Goal: Information Seeking & Learning: Learn about a topic

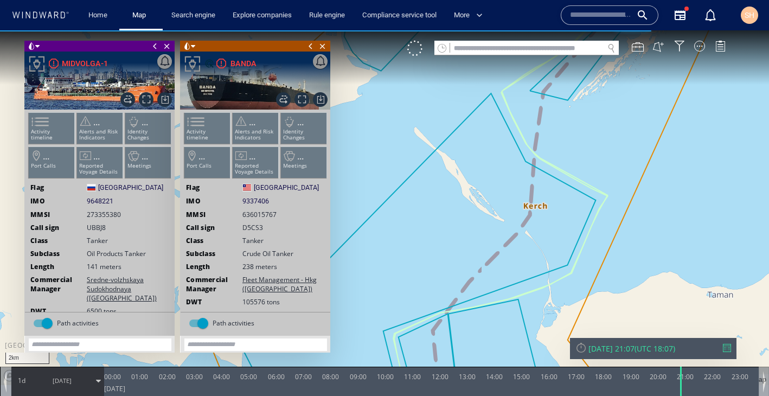
click at [583, 16] on input "text" at bounding box center [601, 15] width 62 height 16
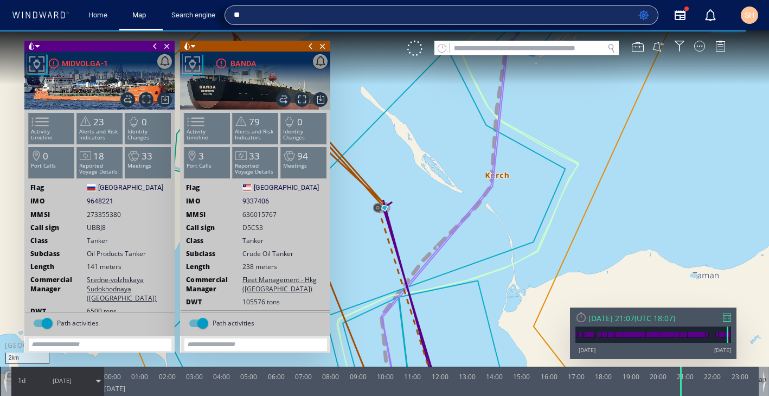
type input "*"
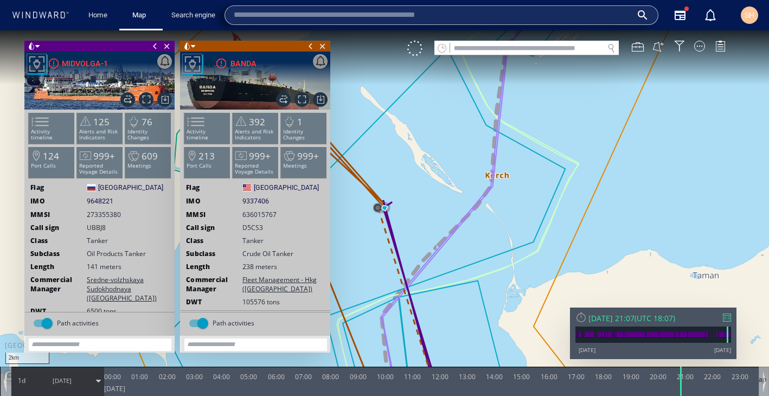
click at [411, 20] on input "text" at bounding box center [433, 15] width 398 height 16
click at [501, 22] on input "text" at bounding box center [433, 15] width 398 height 16
paste input "*******"
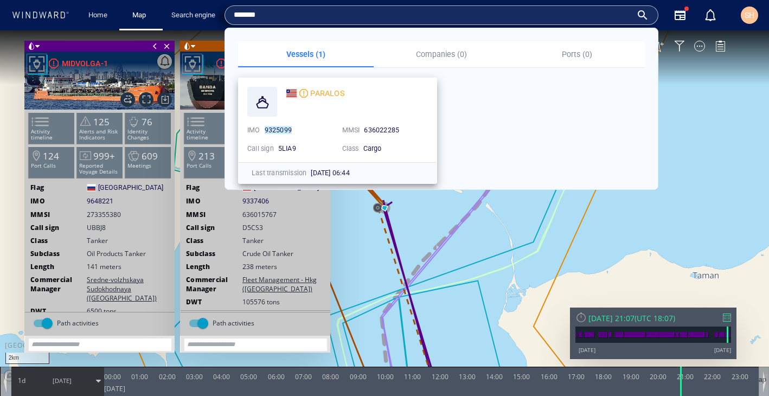
type input "*******"
click at [364, 136] on div "636022285" at bounding box center [396, 130] width 68 height 14
click at [324, 95] on span "PARALOS" at bounding box center [327, 93] width 34 height 9
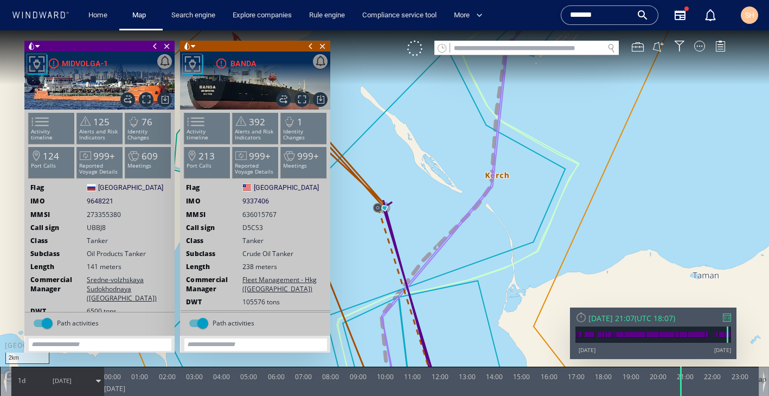
click at [580, 17] on input "*******" at bounding box center [601, 15] width 62 height 16
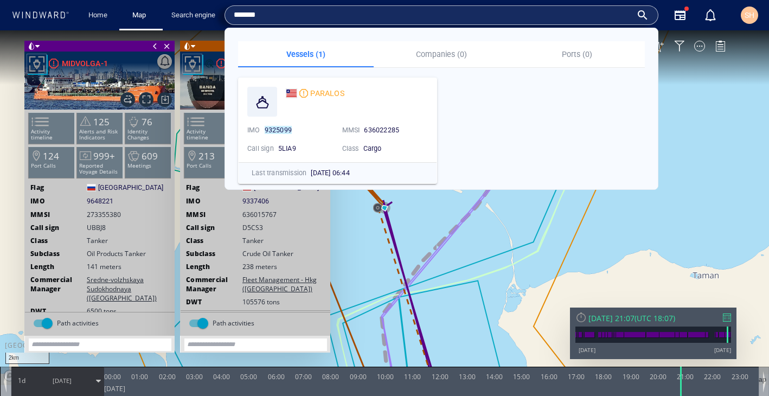
click at [478, 8] on input "*******" at bounding box center [433, 15] width 398 height 16
click at [703, 83] on canvas "Map" at bounding box center [384, 207] width 769 height 355
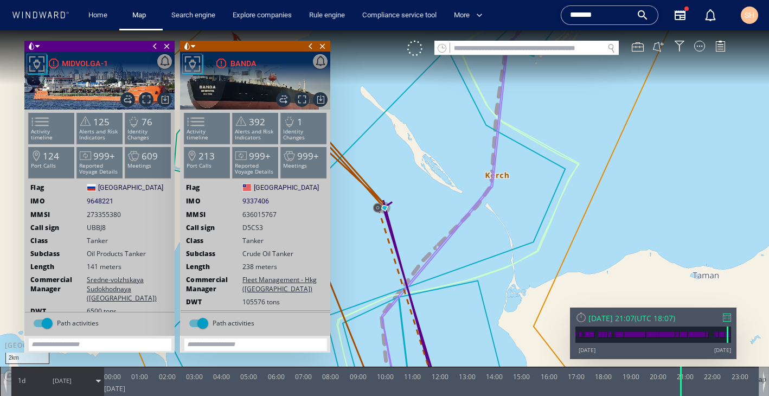
click at [601, 16] on input "*******" at bounding box center [601, 15] width 62 height 16
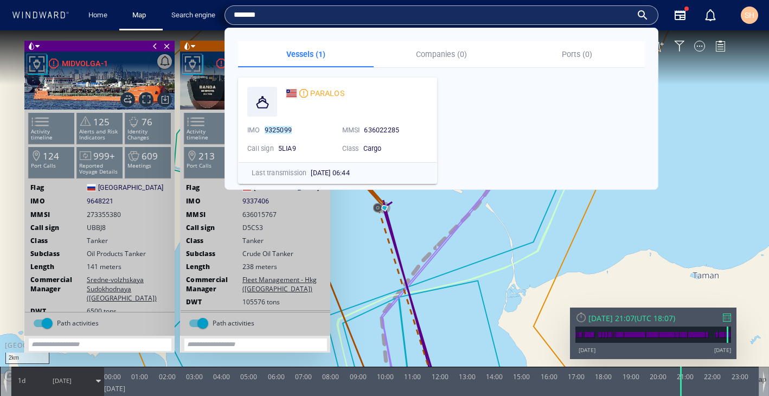
click at [601, 16] on input "*******" at bounding box center [433, 15] width 398 height 16
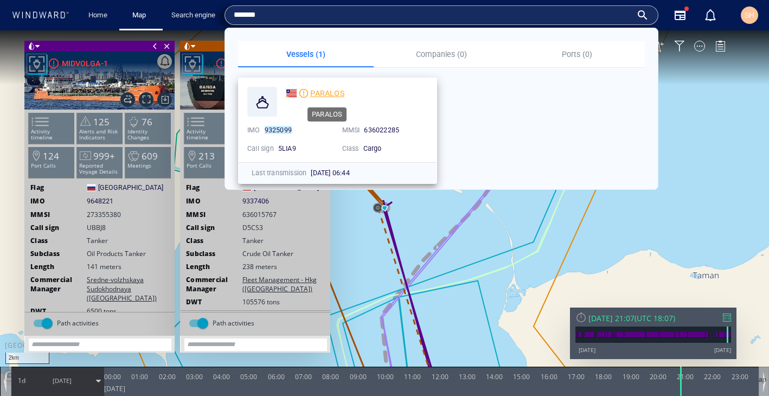
click at [314, 95] on span "PARALOS" at bounding box center [327, 93] width 34 height 9
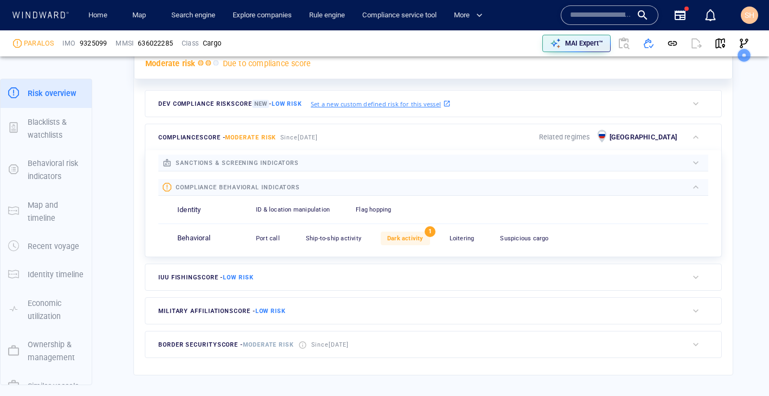
scroll to position [330, 0]
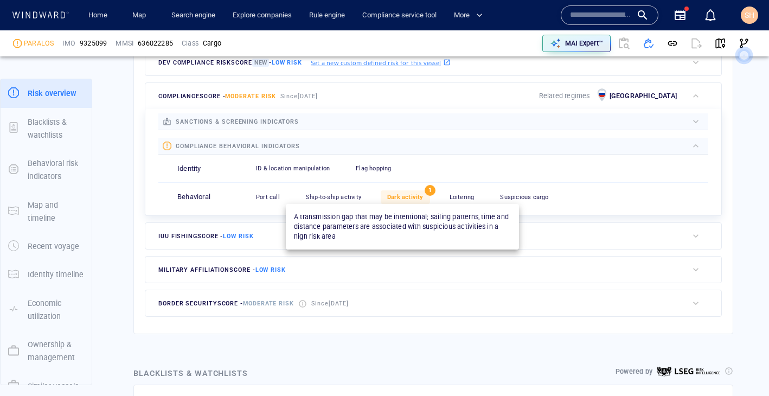
click at [404, 196] on span "Dark activity" at bounding box center [405, 197] width 36 height 7
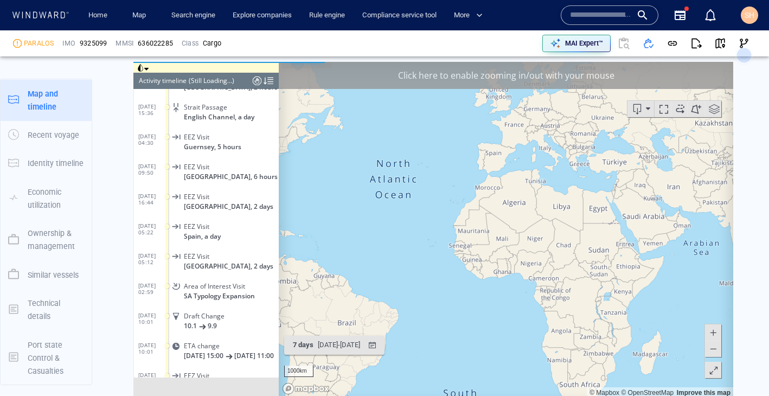
scroll to position [5306, 0]
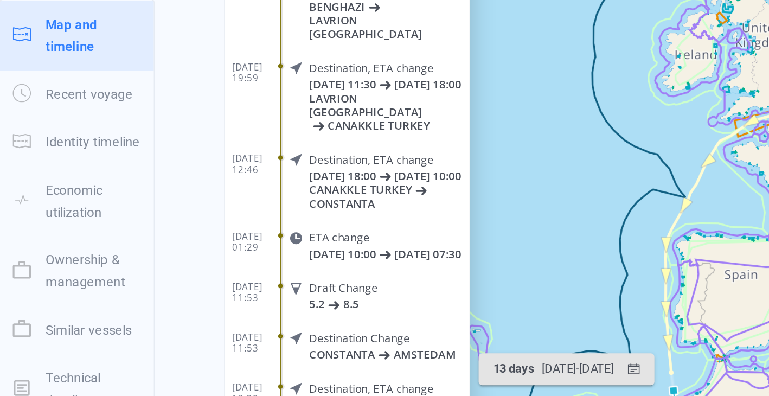
scroll to position [5151, 0]
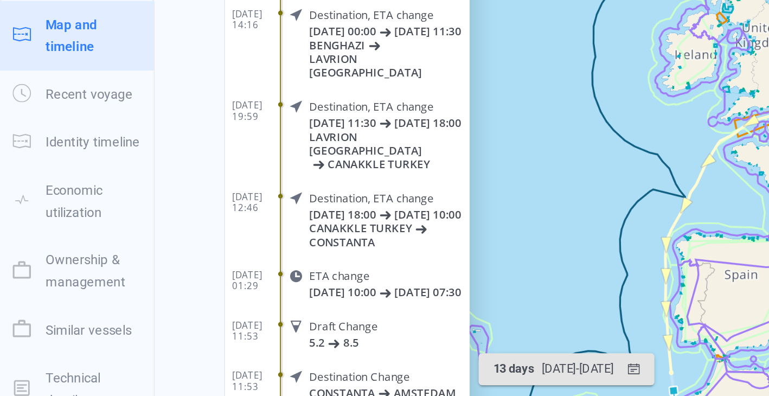
click at [290, 85] on dd "Destination, ETA change [DATE] 18:00 [DATE] 10:00 CANAKKLE TURKEY CONSTANTA" at bounding box center [313, 84] width 112 height 46
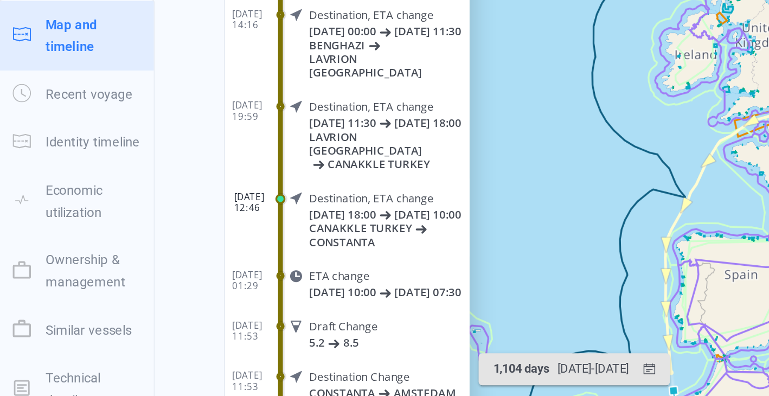
click at [293, 49] on span "LAVRION [GEOGRAPHIC_DATA]" at bounding box center [321, 41] width 95 height 16
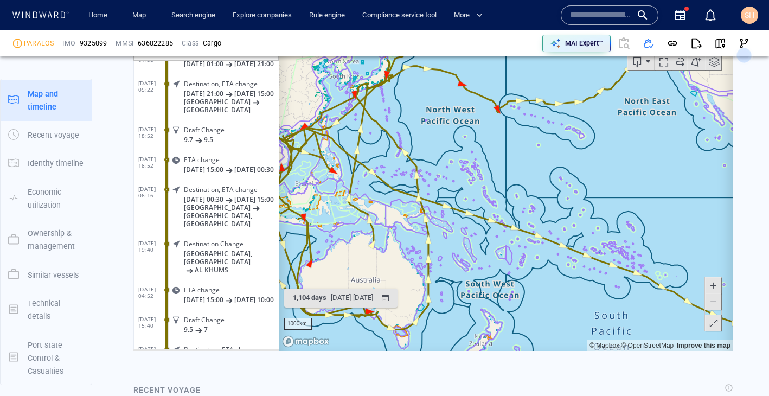
scroll to position [4830, 0]
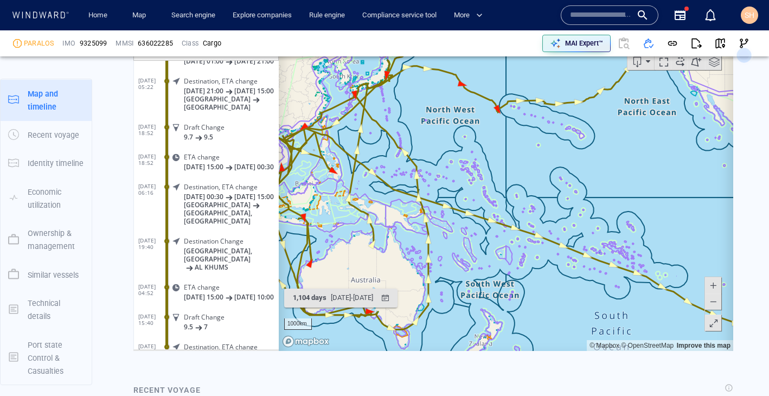
click at [213, 242] on span "Destination Change" at bounding box center [214, 240] width 60 height 8
click at [158, 237] on span "[DATE] 19:40" at bounding box center [153, 242] width 29 height 13
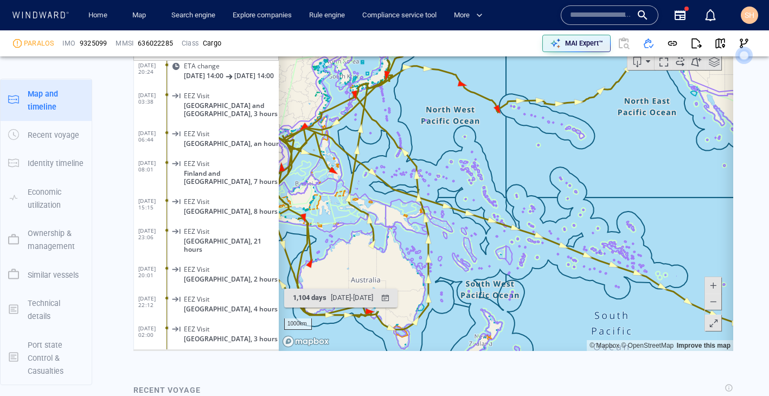
scroll to position [67170, 0]
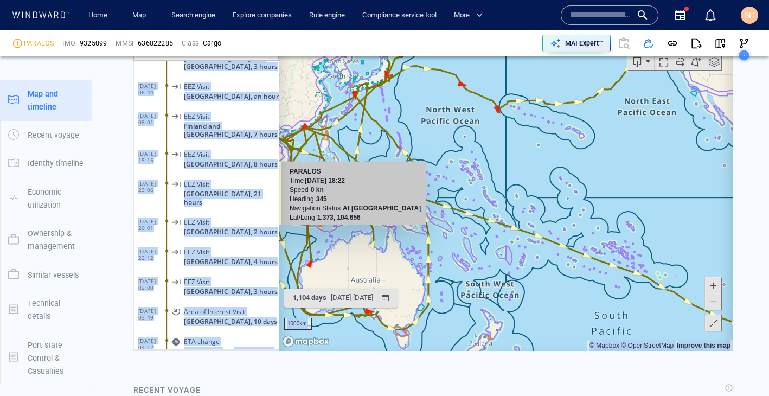
drag, startPoint x: 279, startPoint y: 188, endPoint x: 275, endPoint y: 228, distance: 40.3
click at [275, 228] on div "Loading vessel activities... Activity timeline (5175) (Still Loading...) Search…" at bounding box center [433, 182] width 600 height 336
click at [263, 208] on div "EEZ Visit [GEOGRAPHIC_DATA], 21 hours" at bounding box center [224, 192] width 109 height 33
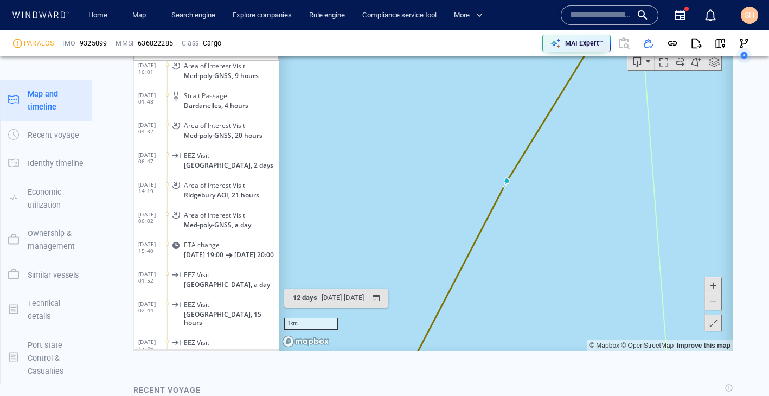
click at [713, 304] on span at bounding box center [712, 301] width 11 height 16
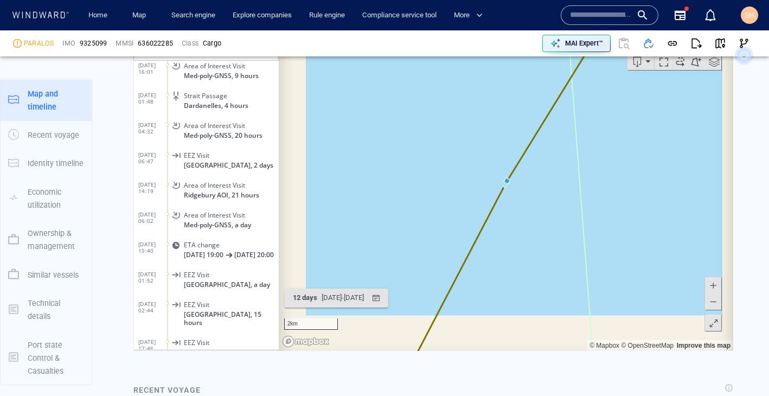
click at [713, 304] on span at bounding box center [712, 301] width 11 height 16
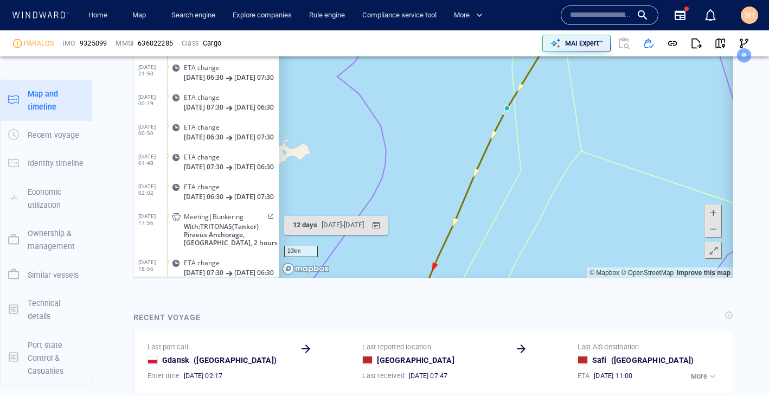
scroll to position [108193, 0]
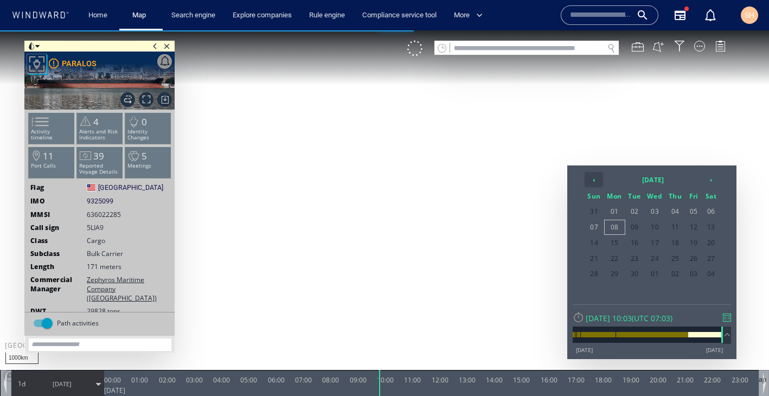
click at [599, 181] on th "‹" at bounding box center [593, 179] width 18 height 15
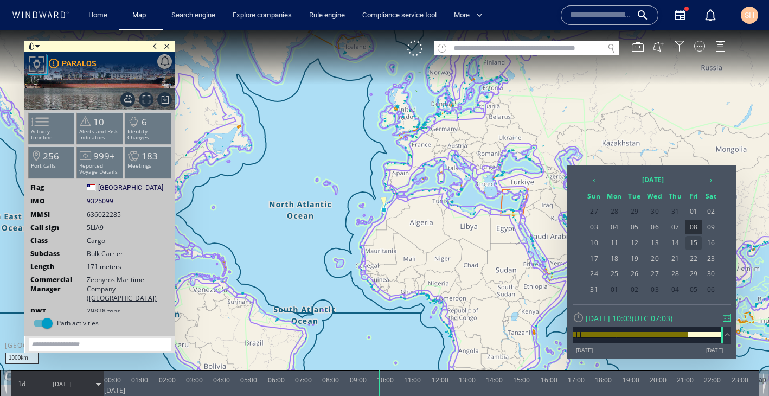
click at [694, 248] on span "15" at bounding box center [693, 243] width 16 height 14
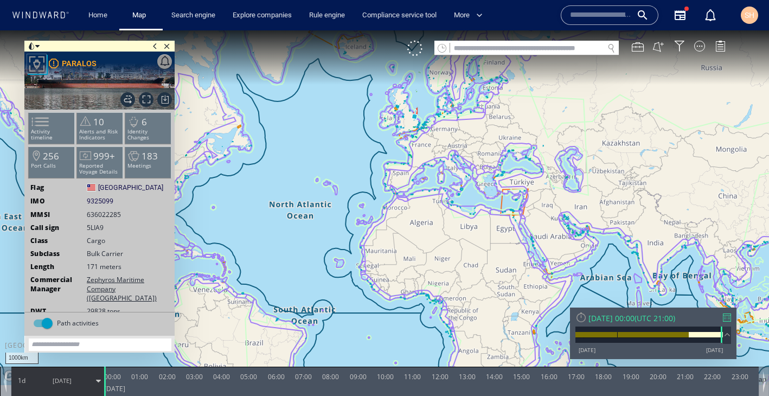
click at [724, 318] on div at bounding box center [727, 317] width 8 height 8
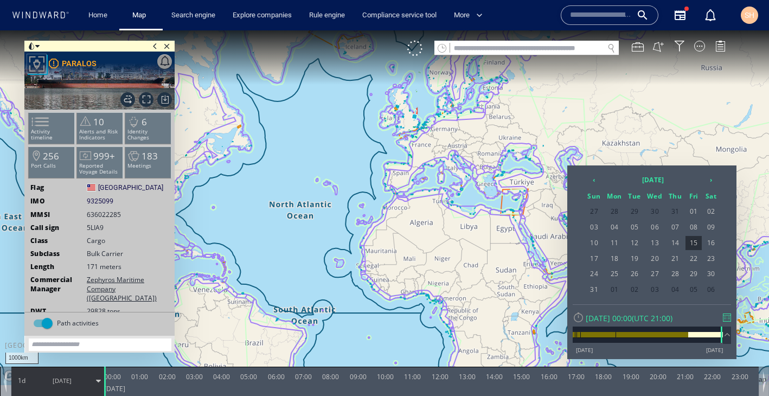
click at [547, 298] on div at bounding box center [384, 212] width 769 height 365
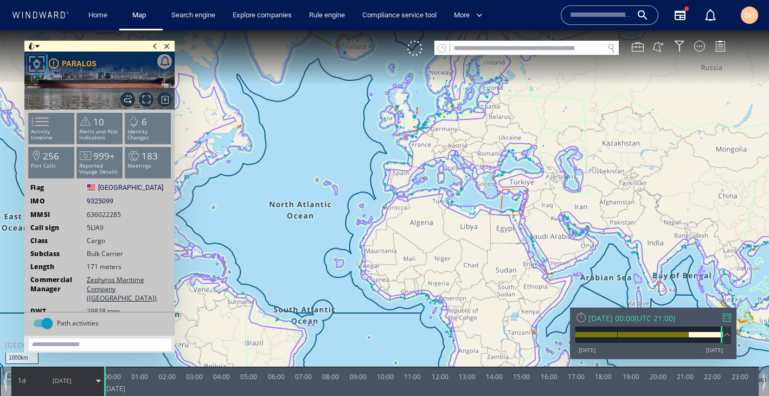
click at [666, 320] on span "UTC 21:00" at bounding box center [654, 318] width 36 height 10
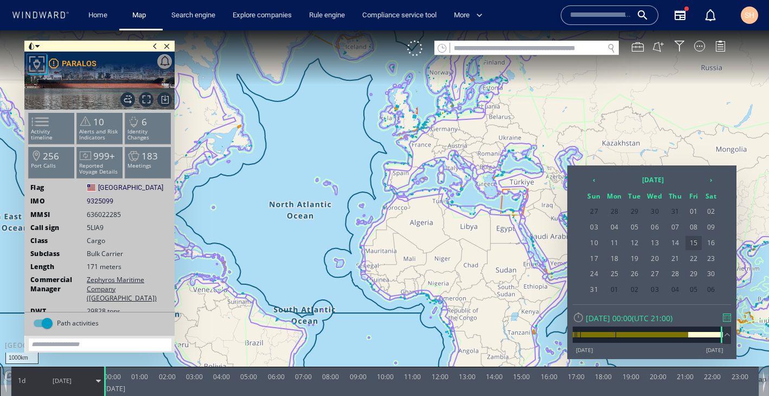
click at [695, 246] on span "15" at bounding box center [693, 243] width 16 height 14
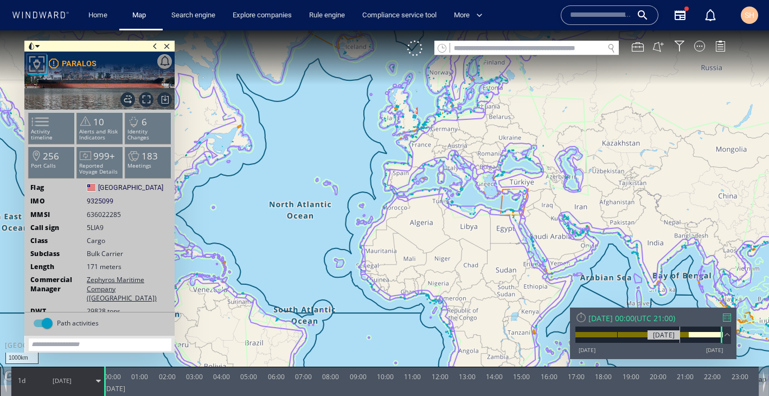
drag, startPoint x: 665, startPoint y: 336, endPoint x: 680, endPoint y: 340, distance: 15.1
click at [680, 340] on div at bounding box center [648, 334] width 147 height 16
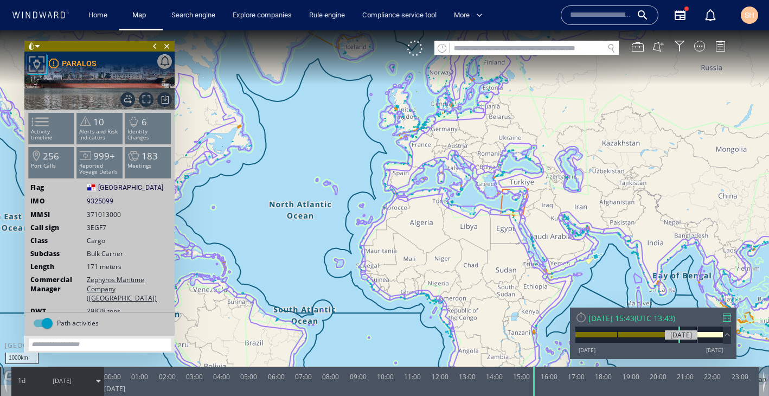
click at [697, 340] on div at bounding box center [648, 334] width 147 height 16
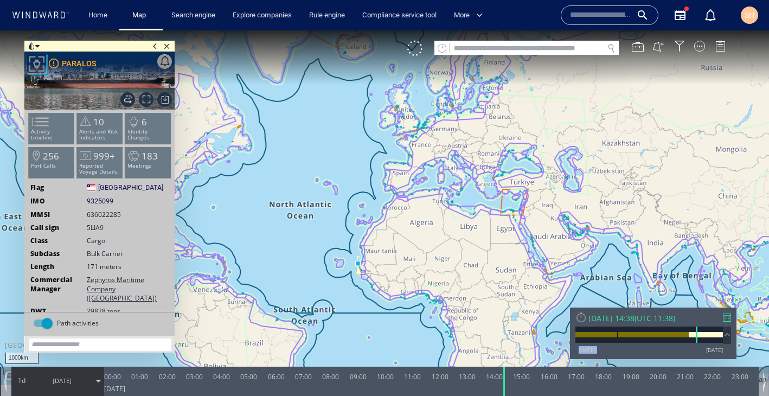
drag, startPoint x: 696, startPoint y: 342, endPoint x: 710, endPoint y: 344, distance: 14.3
click at [710, 344] on div "25/12/12 08/09/25" at bounding box center [648, 339] width 147 height 27
click at [730, 319] on div at bounding box center [727, 317] width 8 height 8
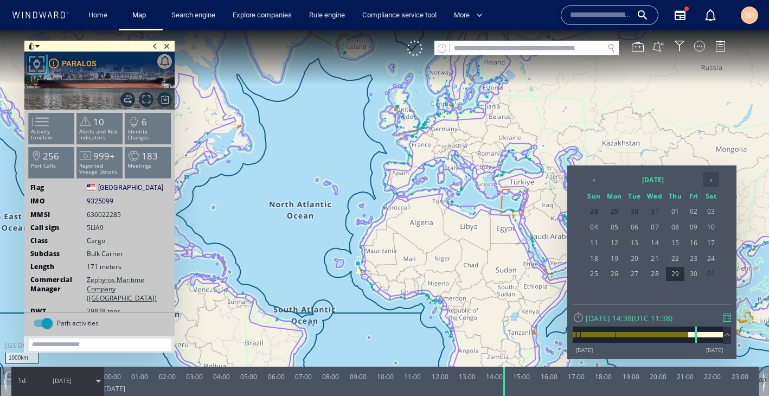
click at [713, 182] on th "›" at bounding box center [711, 179] width 16 height 15
click at [638, 241] on span "15" at bounding box center [635, 243] width 18 height 14
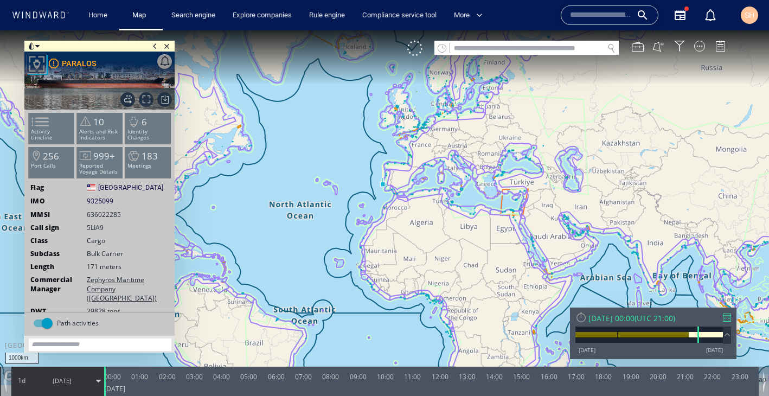
click at [519, 206] on canvas "Map" at bounding box center [384, 207] width 769 height 355
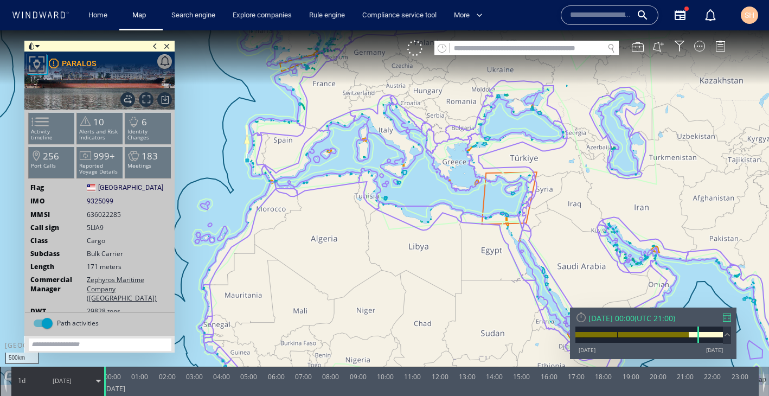
click at [519, 206] on canvas "Map" at bounding box center [384, 207] width 769 height 355
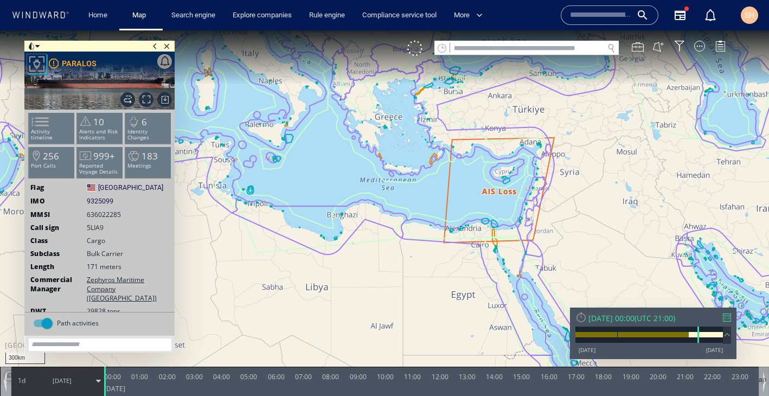
click at [519, 206] on canvas "Map" at bounding box center [384, 207] width 769 height 355
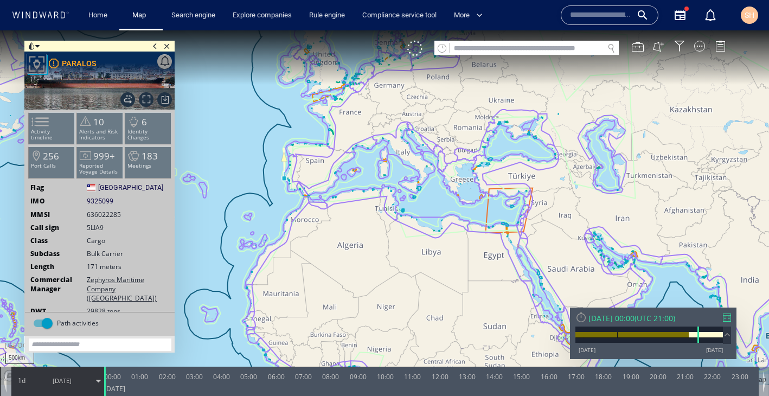
click at [510, 222] on canvas "Map" at bounding box center [384, 207] width 769 height 355
click at [505, 217] on canvas "Map" at bounding box center [384, 207] width 769 height 355
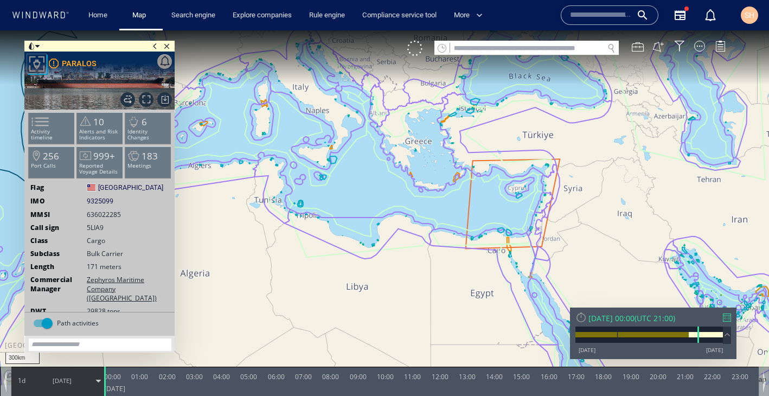
click at [516, 224] on canvas "Map" at bounding box center [384, 207] width 769 height 355
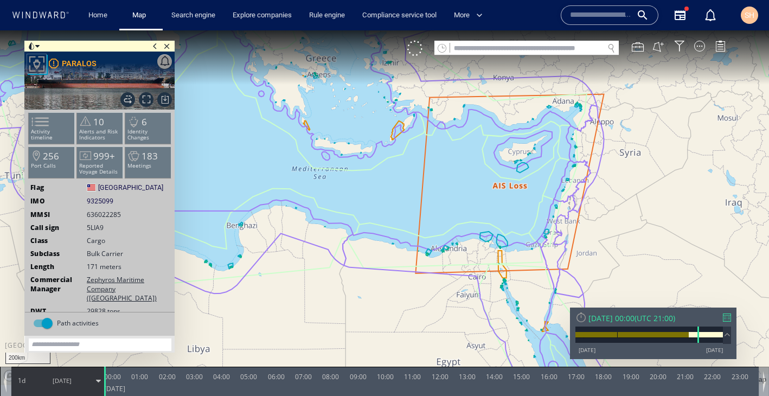
click at [729, 320] on div at bounding box center [727, 317] width 8 height 8
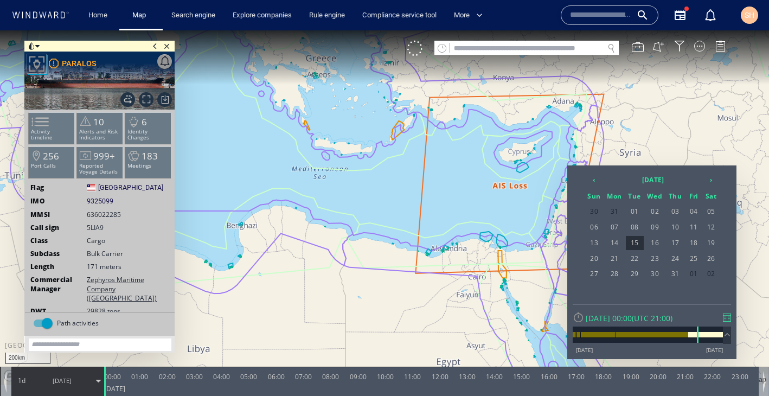
click at [452, 300] on div at bounding box center [384, 212] width 769 height 365
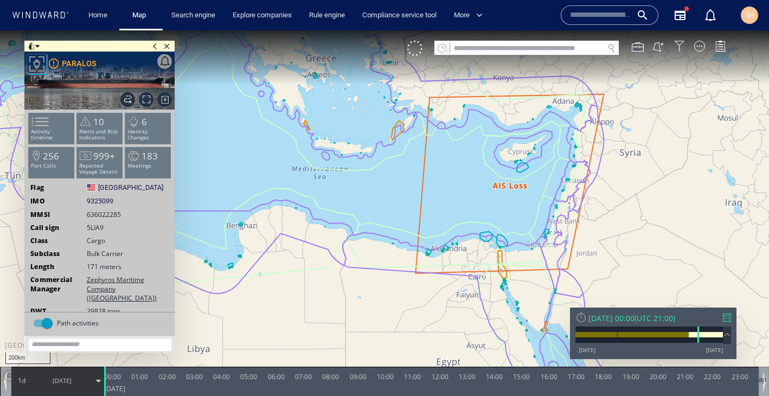
click at [679, 52] on div at bounding box center [679, 46] width 11 height 11
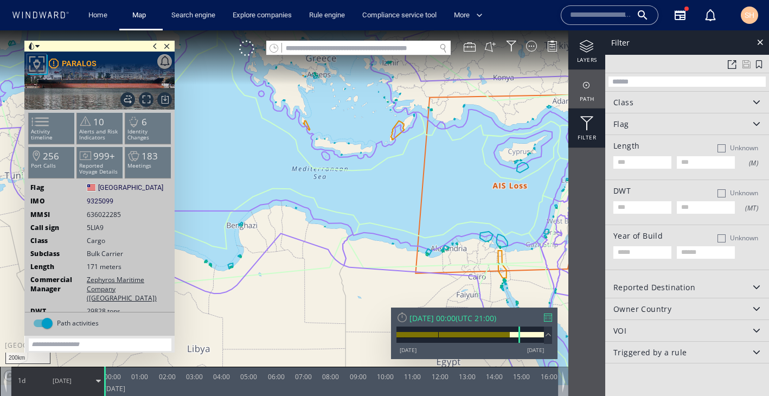
click at [595, 44] on div at bounding box center [586, 47] width 37 height 14
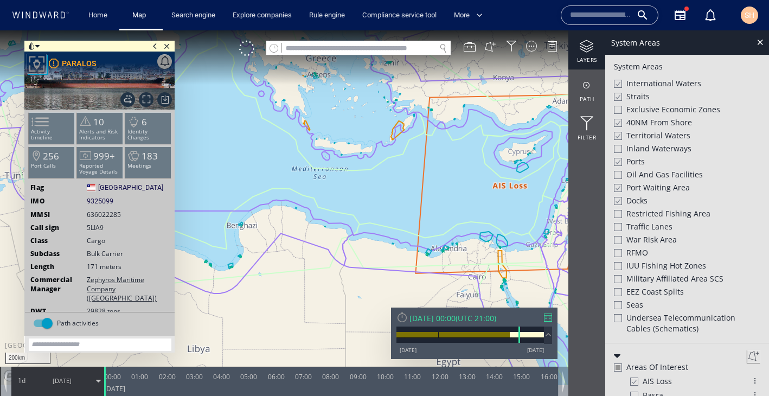
scroll to position [282, 0]
click at [619, 202] on div at bounding box center [617, 203] width 8 height 9
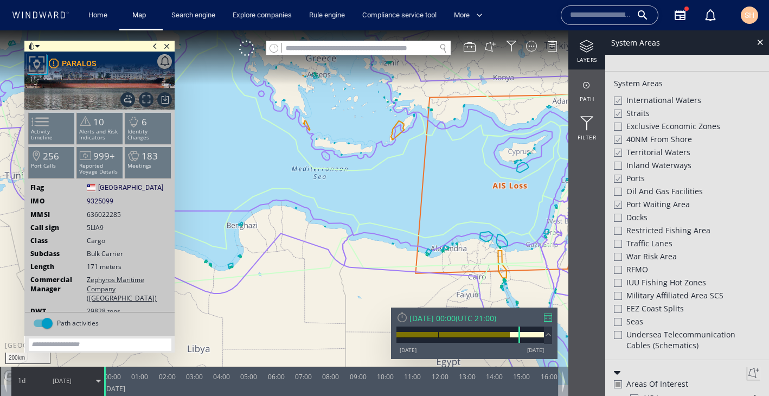
scroll to position [261, 0]
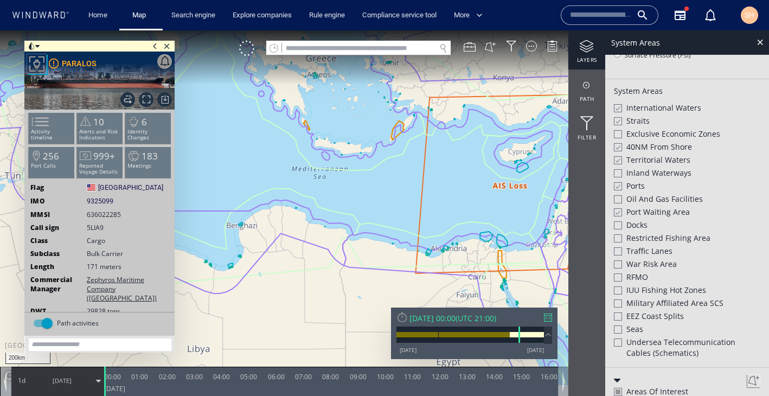
click at [615, 145] on div at bounding box center [617, 147] width 8 height 9
click at [619, 160] on div at bounding box center [617, 160] width 8 height 9
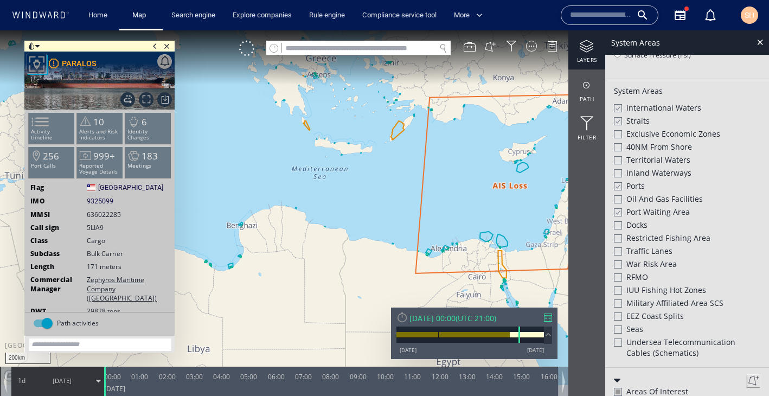
click at [618, 121] on div at bounding box center [617, 121] width 8 height 9
click at [617, 105] on div at bounding box center [617, 108] width 8 height 9
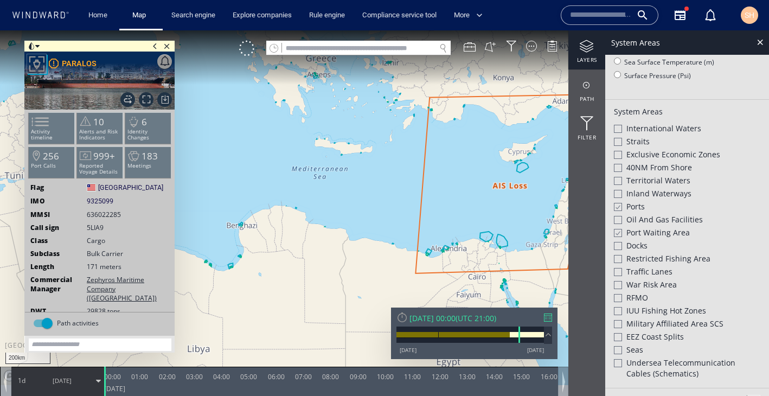
scroll to position [241, 0]
click at [620, 153] on div at bounding box center [618, 154] width 8 height 8
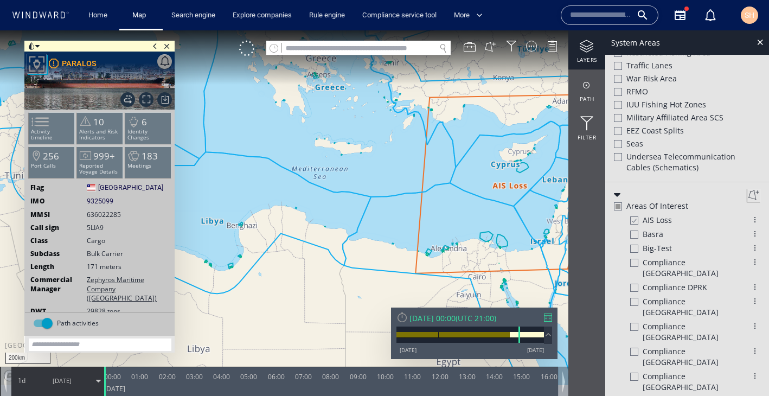
scroll to position [447, 0]
click at [636, 217] on div at bounding box center [633, 219] width 8 height 9
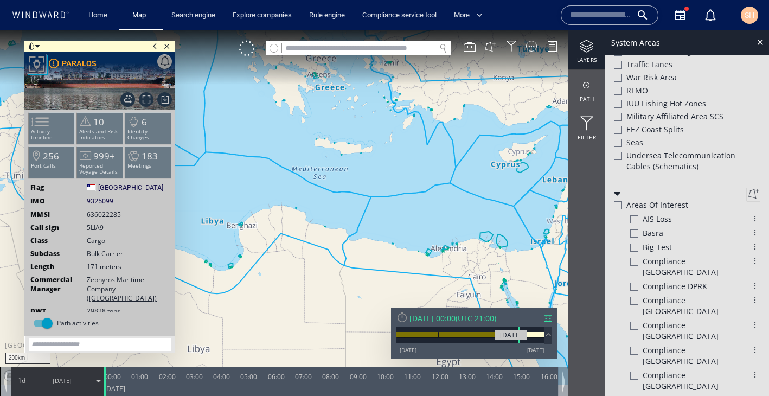
drag, startPoint x: 520, startPoint y: 332, endPoint x: 527, endPoint y: 333, distance: 7.1
click at [527, 333] on div at bounding box center [527, 334] width 33 height 5
click at [549, 317] on div at bounding box center [548, 317] width 8 height 8
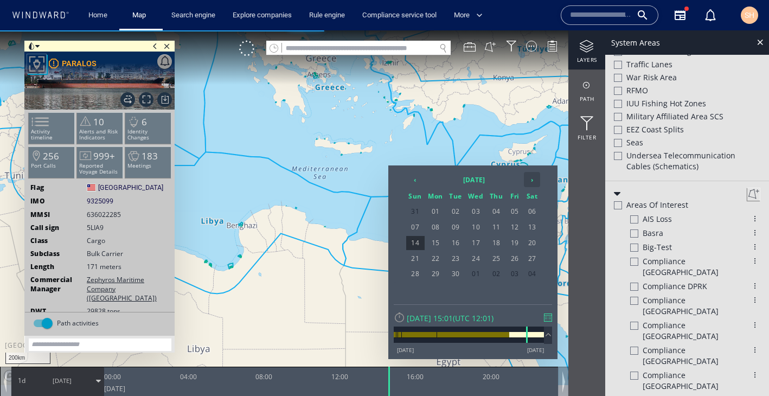
click at [536, 179] on th "›" at bounding box center [532, 179] width 16 height 15
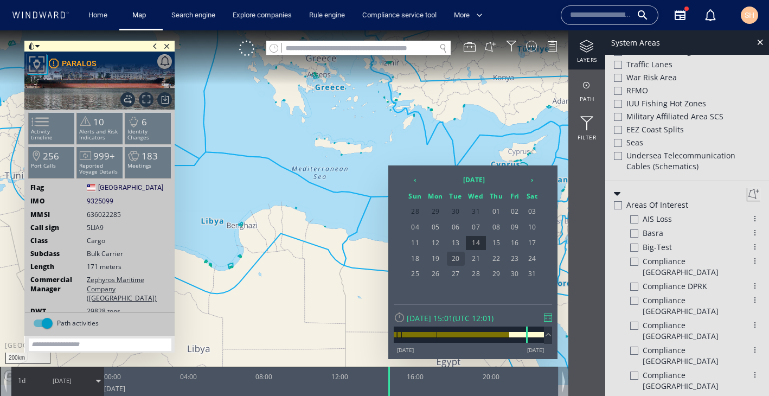
click at [456, 260] on span "20" at bounding box center [456, 259] width 18 height 14
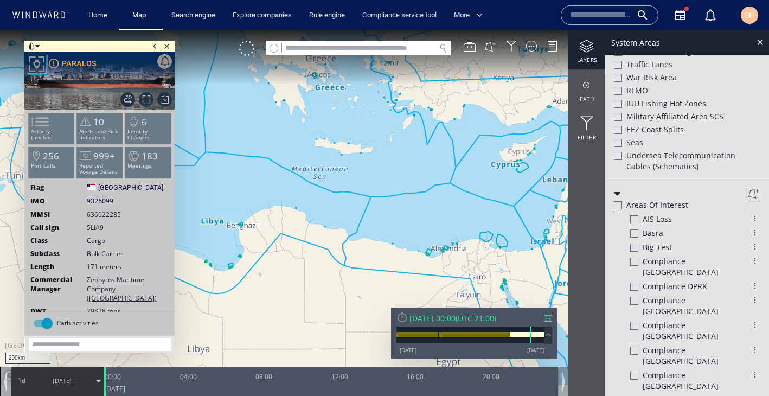
click at [552, 321] on div "Tue 20/08/2024 00:00 ( UTC 21:00 ) 25/12/12 08/09/25" at bounding box center [474, 333] width 166 height 52
click at [550, 319] on div at bounding box center [548, 317] width 8 height 8
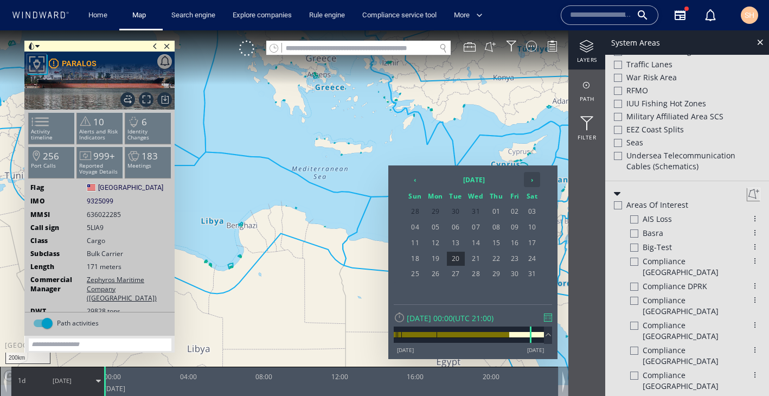
click at [535, 184] on th "›" at bounding box center [532, 179] width 16 height 15
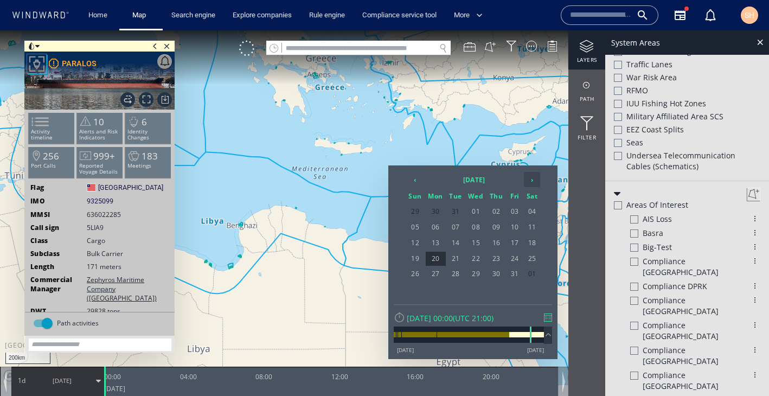
click at [535, 184] on th "›" at bounding box center [532, 179] width 16 height 15
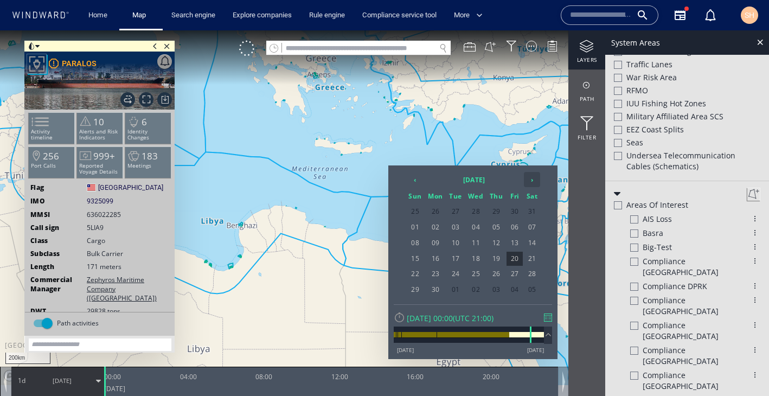
click at [535, 183] on th "›" at bounding box center [532, 179] width 16 height 15
click at [474, 261] on span "20" at bounding box center [476, 259] width 21 height 14
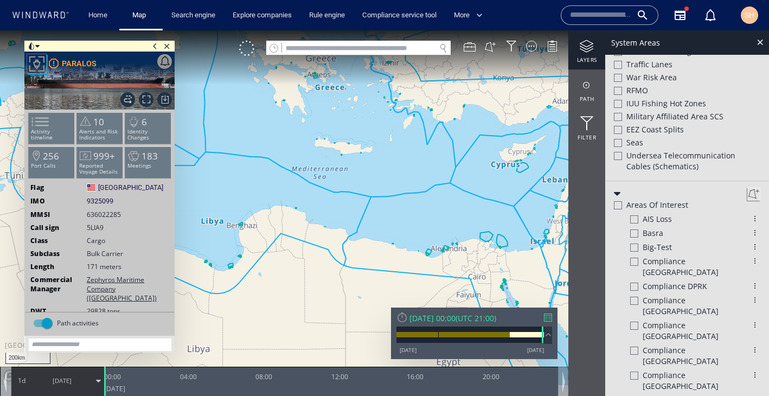
click at [547, 318] on div at bounding box center [548, 317] width 8 height 8
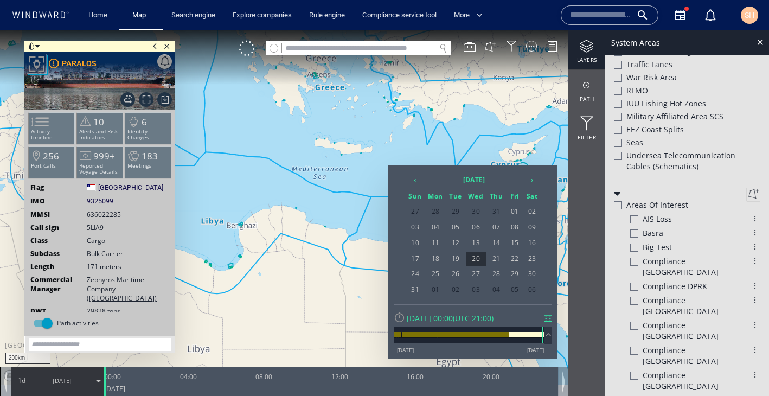
click at [339, 211] on div at bounding box center [384, 212] width 769 height 365
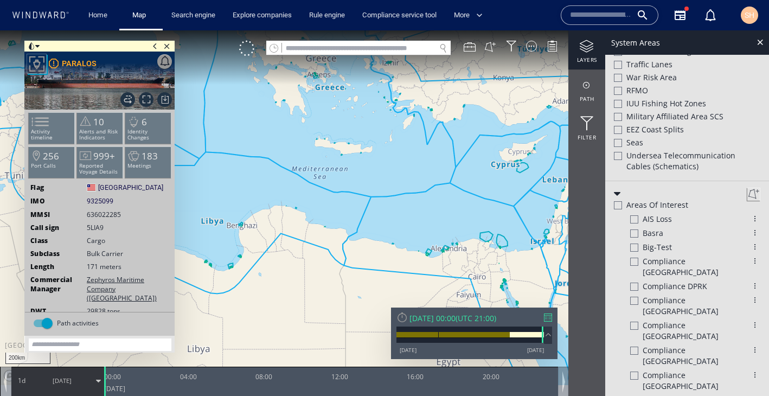
click at [97, 381] on span at bounding box center [98, 380] width 5 height 5
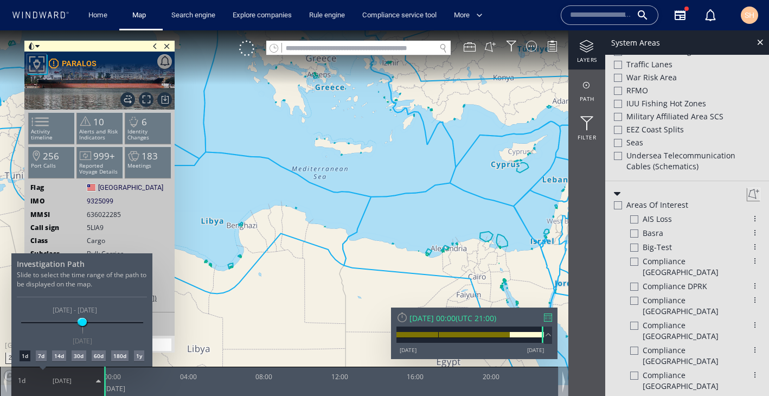
click at [43, 355] on div "7d" at bounding box center [41, 355] width 11 height 11
click at [149, 100] on div at bounding box center [384, 212] width 769 height 365
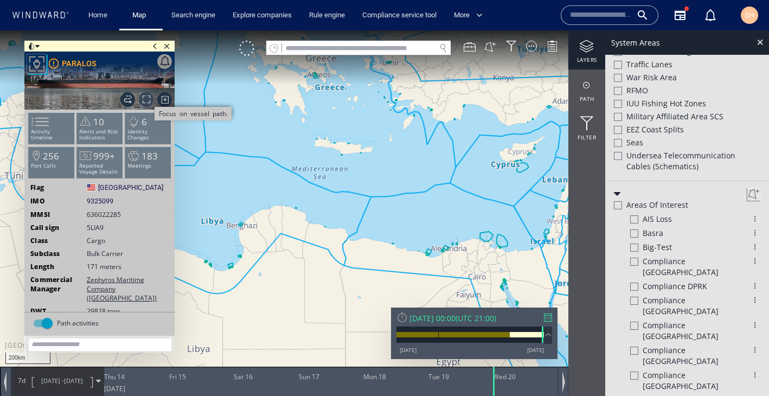
click at [149, 100] on span "Focus on vessel path." at bounding box center [146, 99] width 15 height 15
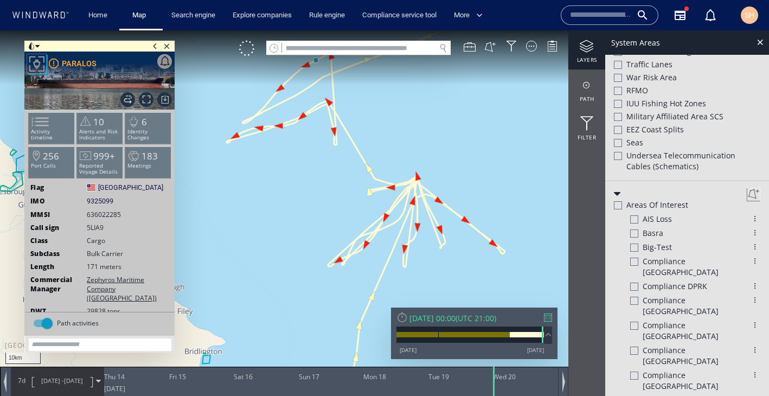
scroll to position [430, 0]
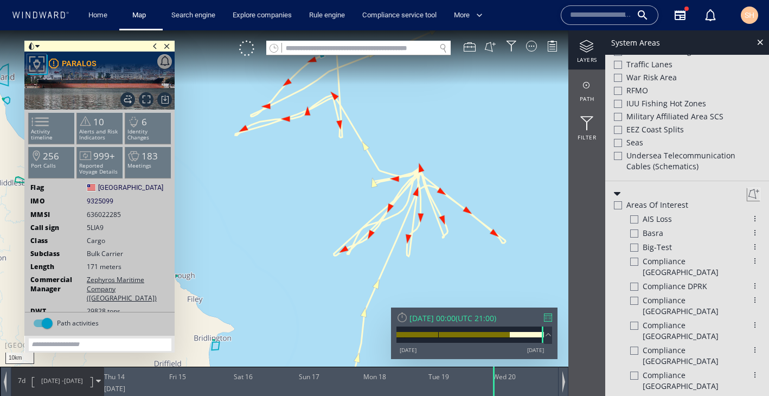
scroll to position [447, 0]
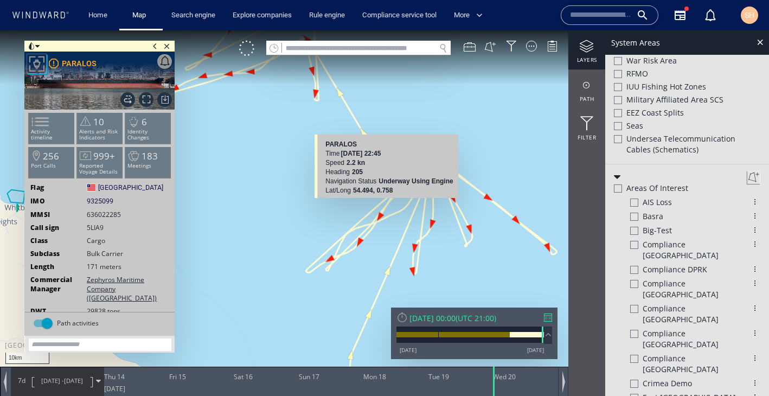
scroll to position [430, 0]
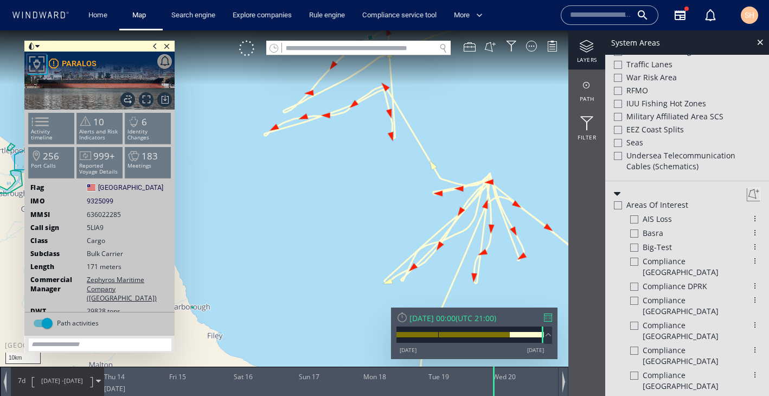
click at [594, 49] on div at bounding box center [586, 47] width 37 height 14
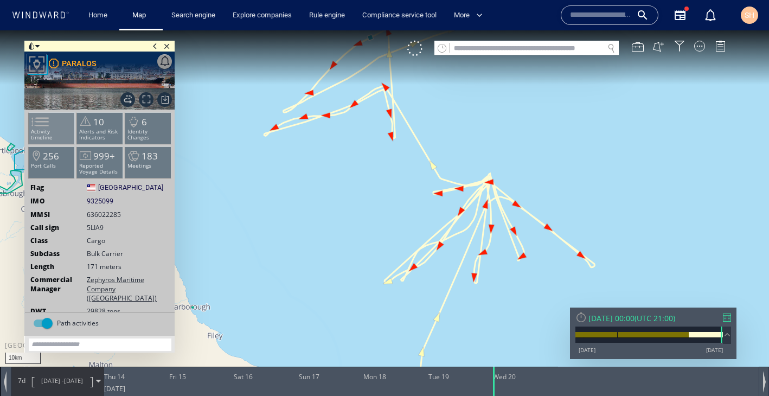
click at [55, 134] on p "Activity timeline" at bounding box center [52, 134] width 46 height 12
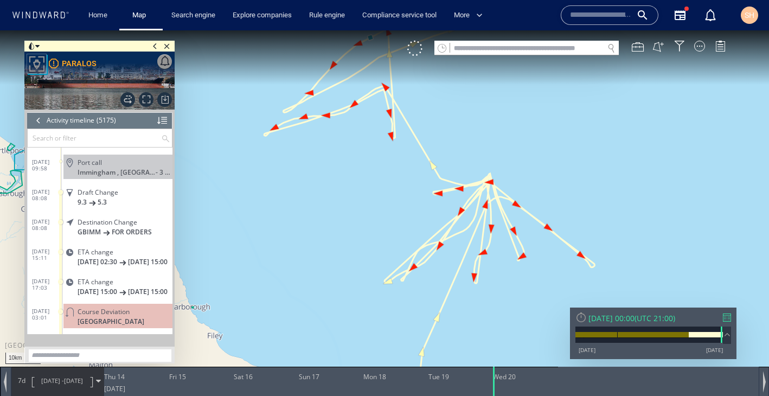
scroll to position [151575, 0]
drag, startPoint x: 379, startPoint y: 252, endPoint x: 379, endPoint y: 70, distance: 181.6
click at [379, 70] on canvas "Map" at bounding box center [384, 207] width 769 height 355
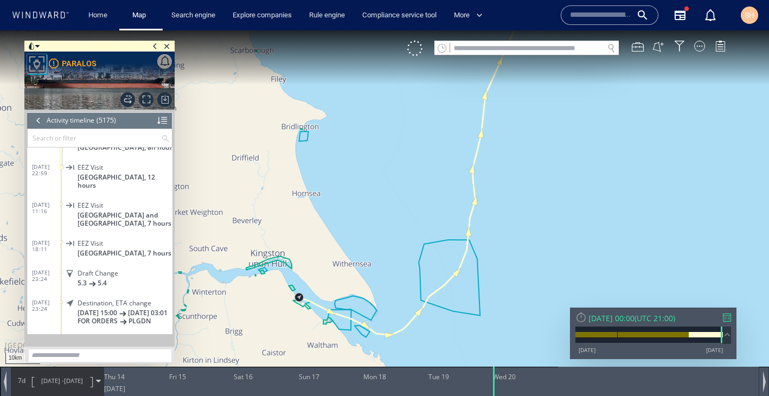
scroll to position [152215, 0]
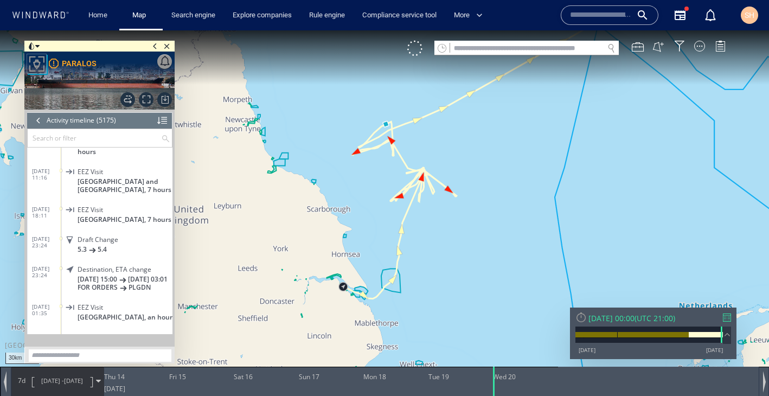
drag, startPoint x: 403, startPoint y: 169, endPoint x: 403, endPoint y: 250, distance: 80.8
click at [403, 250] on canvas "Map" at bounding box center [384, 207] width 769 height 355
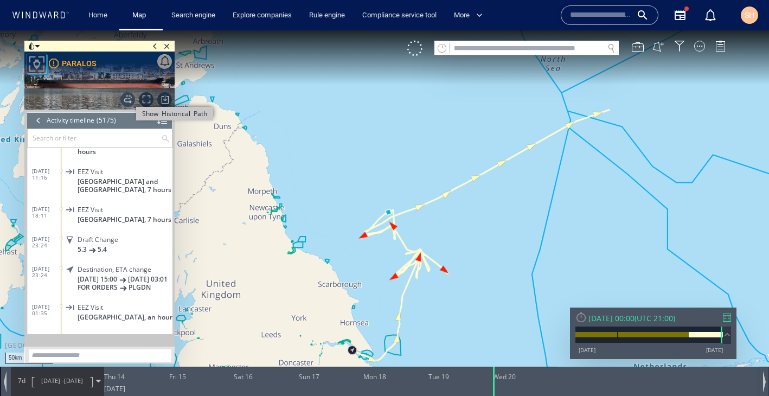
click at [127, 101] on span "Show Historical Path" at bounding box center [127, 99] width 15 height 15
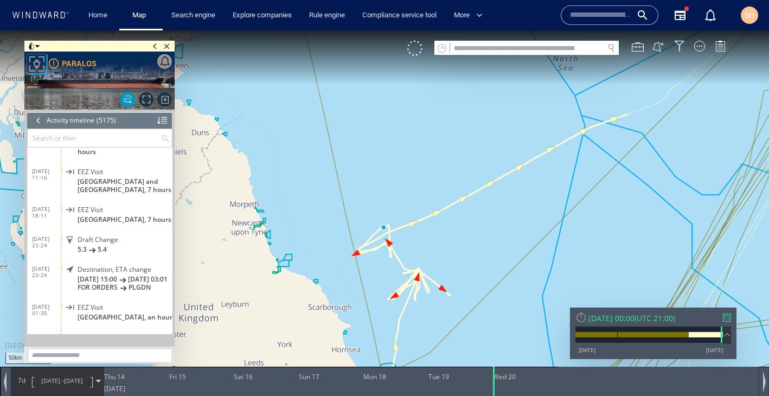
drag, startPoint x: 421, startPoint y: 286, endPoint x: 432, endPoint y: 196, distance: 91.2
click at [432, 195] on canvas "Map" at bounding box center [384, 207] width 769 height 355
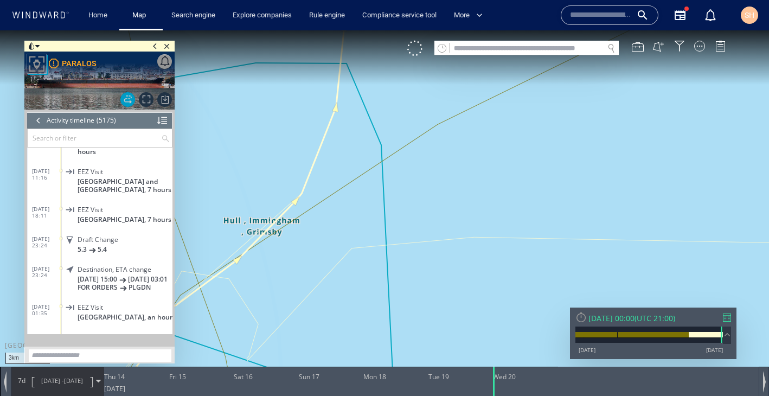
drag, startPoint x: 333, startPoint y: 255, endPoint x: 521, endPoint y: 188, distance: 199.3
click at [525, 188] on canvas "Map" at bounding box center [384, 207] width 769 height 355
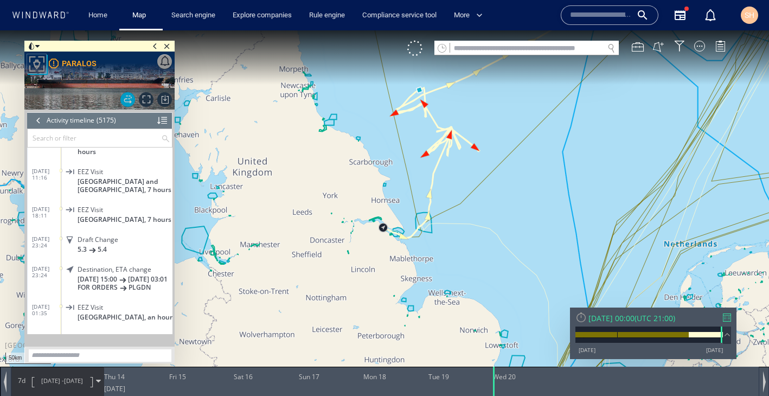
drag, startPoint x: 517, startPoint y: 148, endPoint x: 400, endPoint y: 117, distance: 120.7
click at [400, 117] on canvas "Map" at bounding box center [384, 207] width 769 height 355
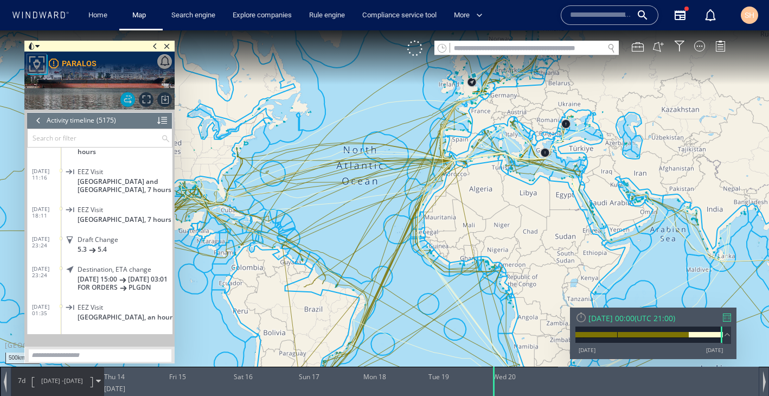
drag, startPoint x: 467, startPoint y: 204, endPoint x: 434, endPoint y: 310, distance: 111.1
click at [434, 310] on canvas "Map" at bounding box center [384, 207] width 769 height 355
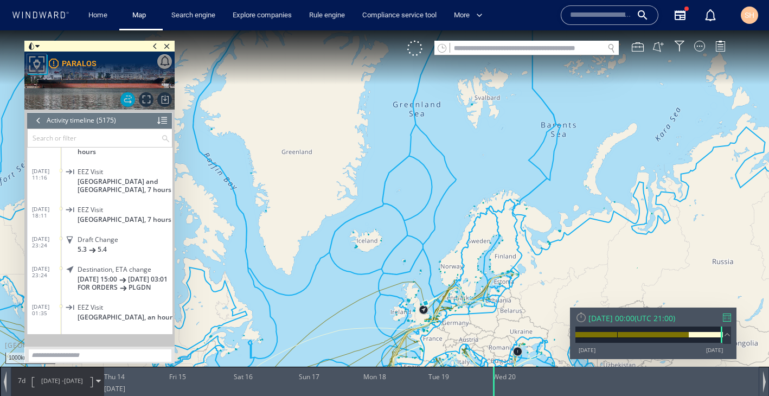
drag, startPoint x: 437, startPoint y: 305, endPoint x: 443, endPoint y: 214, distance: 90.8
click at [442, 215] on canvas "Map" at bounding box center [384, 207] width 769 height 355
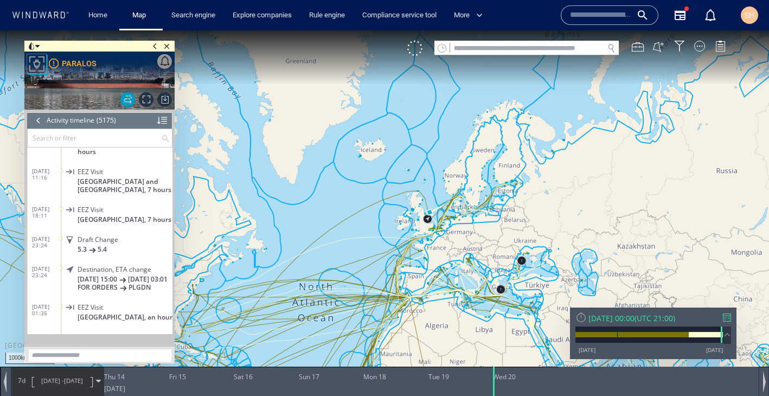
click at [39, 119] on div at bounding box center [39, 120] width 12 height 16
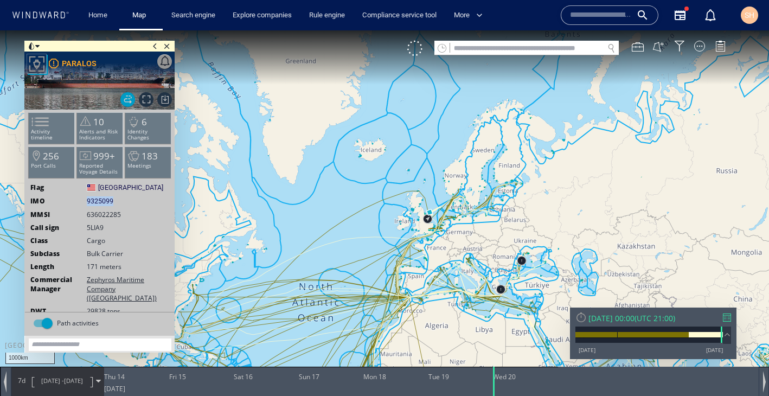
drag, startPoint x: 79, startPoint y: 199, endPoint x: 152, endPoint y: 199, distance: 73.2
click at [152, 199] on div "IMO 9325099 9325099" at bounding box center [100, 201] width 150 height 10
copy div "9325099"
click at [145, 127] on li "6 Identity Changes" at bounding box center [148, 127] width 46 height 31
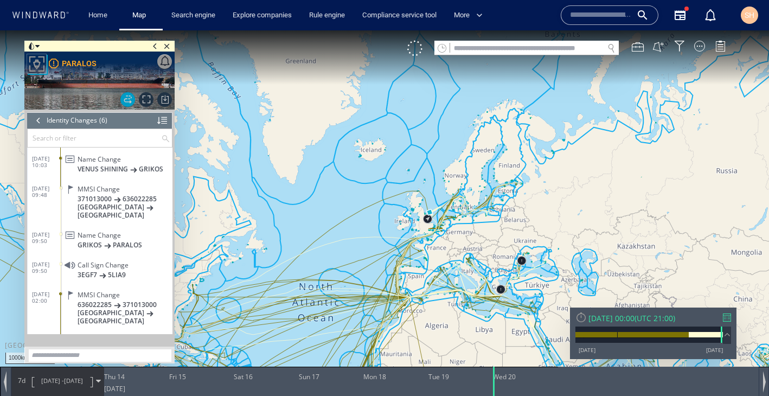
scroll to position [28, 0]
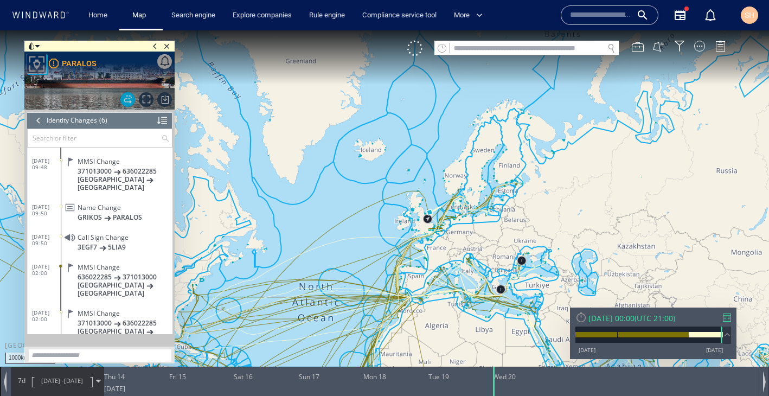
click at [41, 120] on div at bounding box center [39, 120] width 12 height 16
